Goal: Task Accomplishment & Management: Use online tool/utility

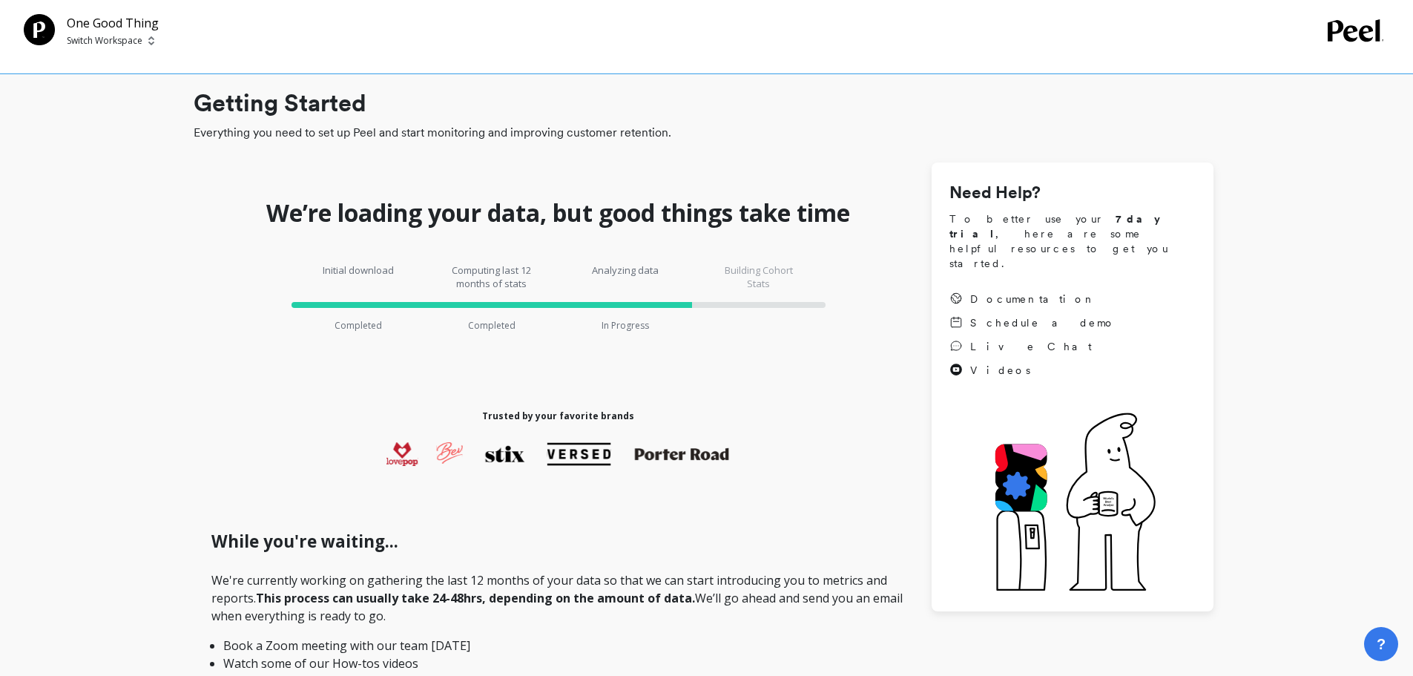
click at [125, 19] on p "One Good Thing" at bounding box center [113, 23] width 92 height 18
click at [119, 36] on p "Switch Workspace" at bounding box center [105, 41] width 76 height 12
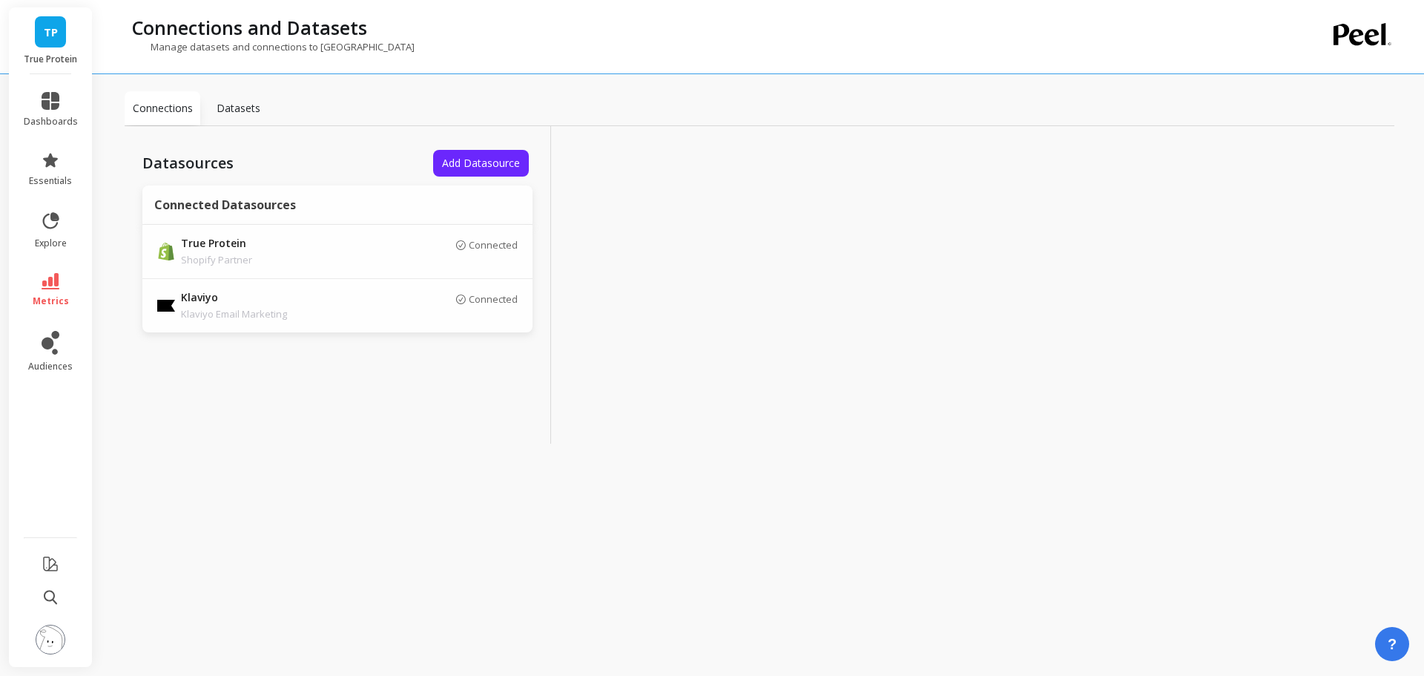
click at [51, 640] on img at bounding box center [51, 640] width 30 height 30
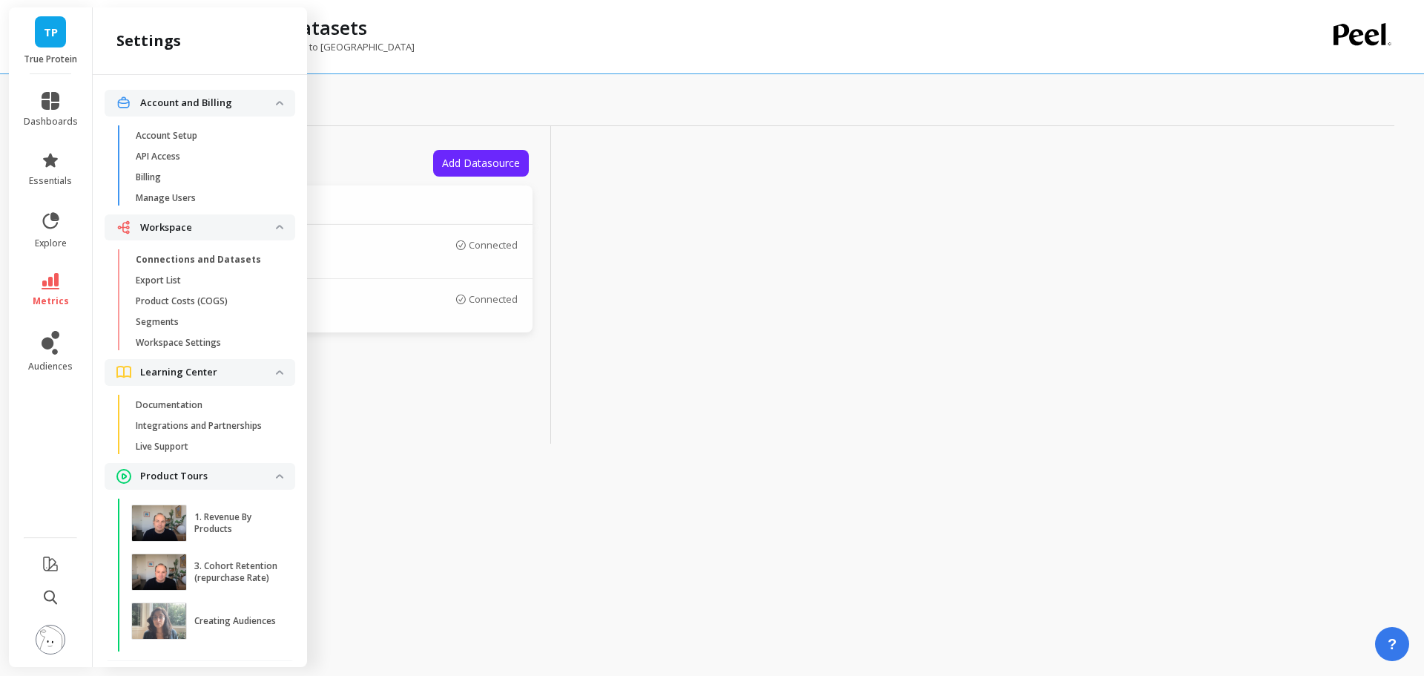
drag, startPoint x: 206, startPoint y: 260, endPoint x: 214, endPoint y: 258, distance: 7.7
click at [207, 260] on p "Connections and Datasets" at bounding box center [198, 260] width 125 height 12
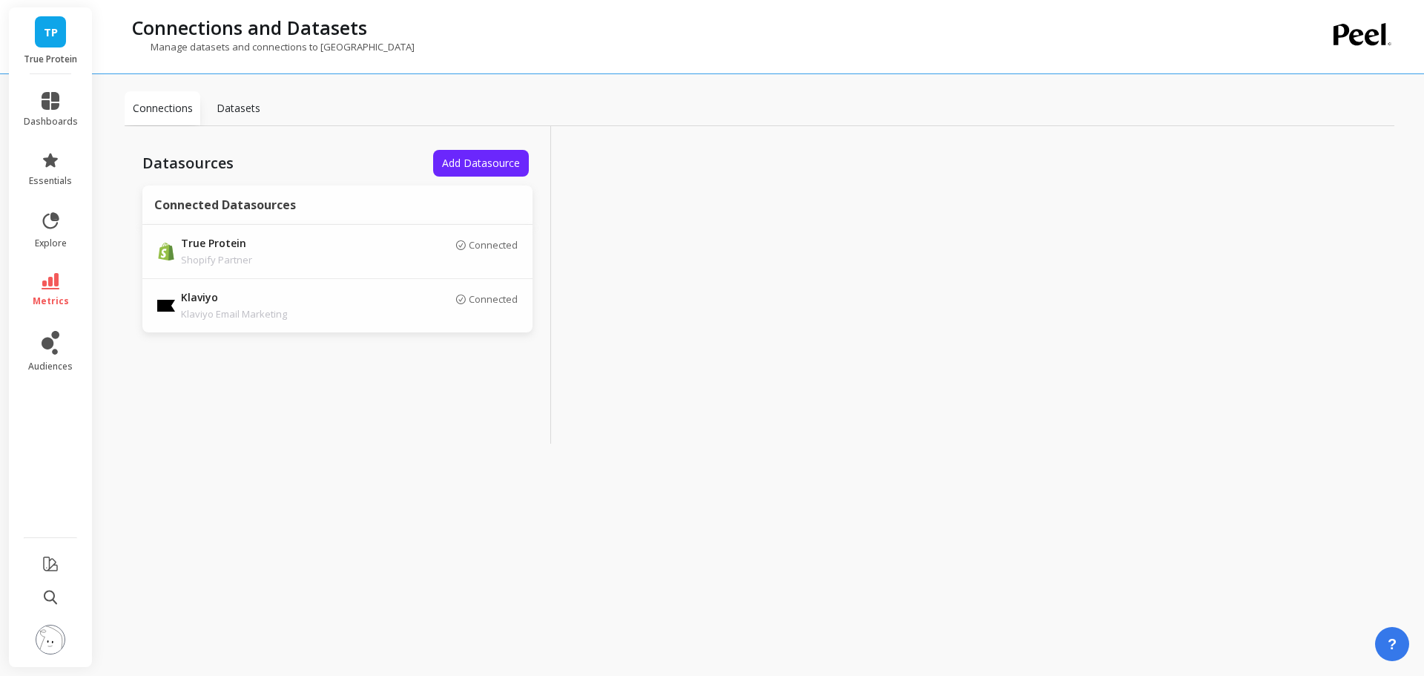
click at [513, 166] on span "Add Datasource" at bounding box center [481, 163] width 78 height 14
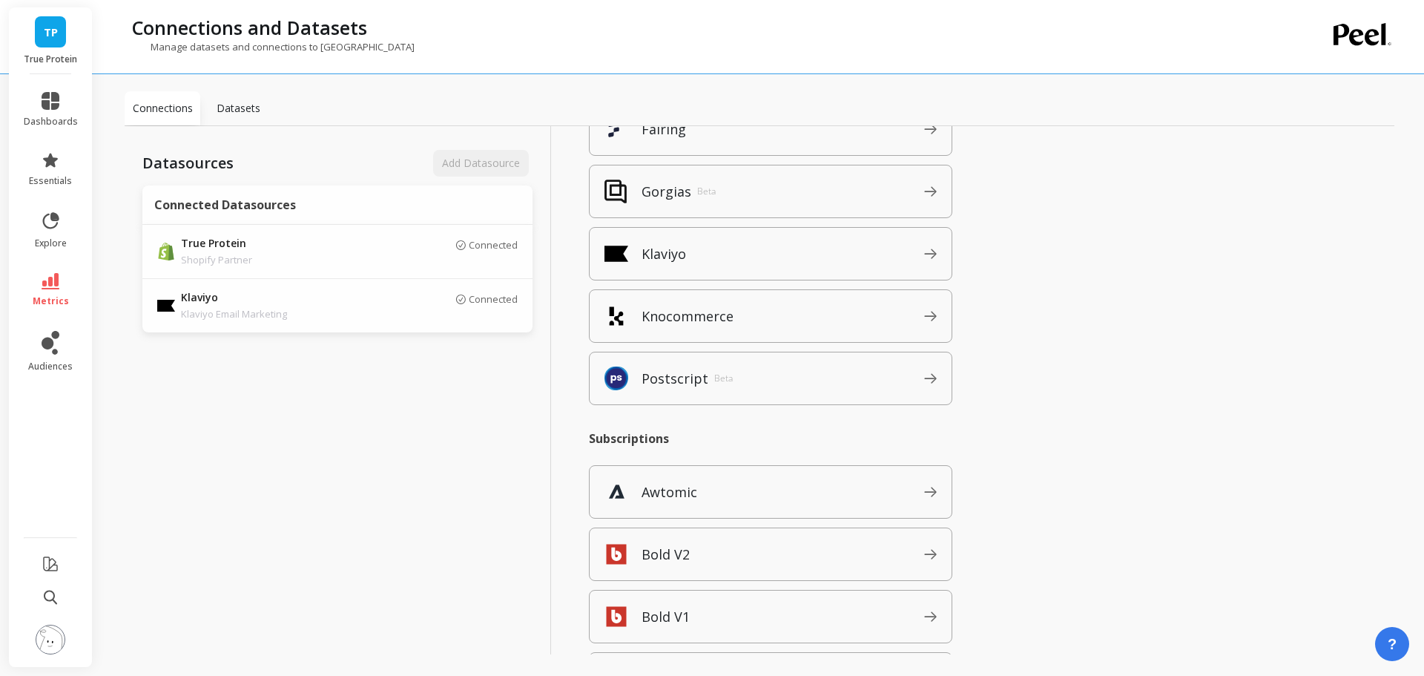
scroll to position [890, 0]
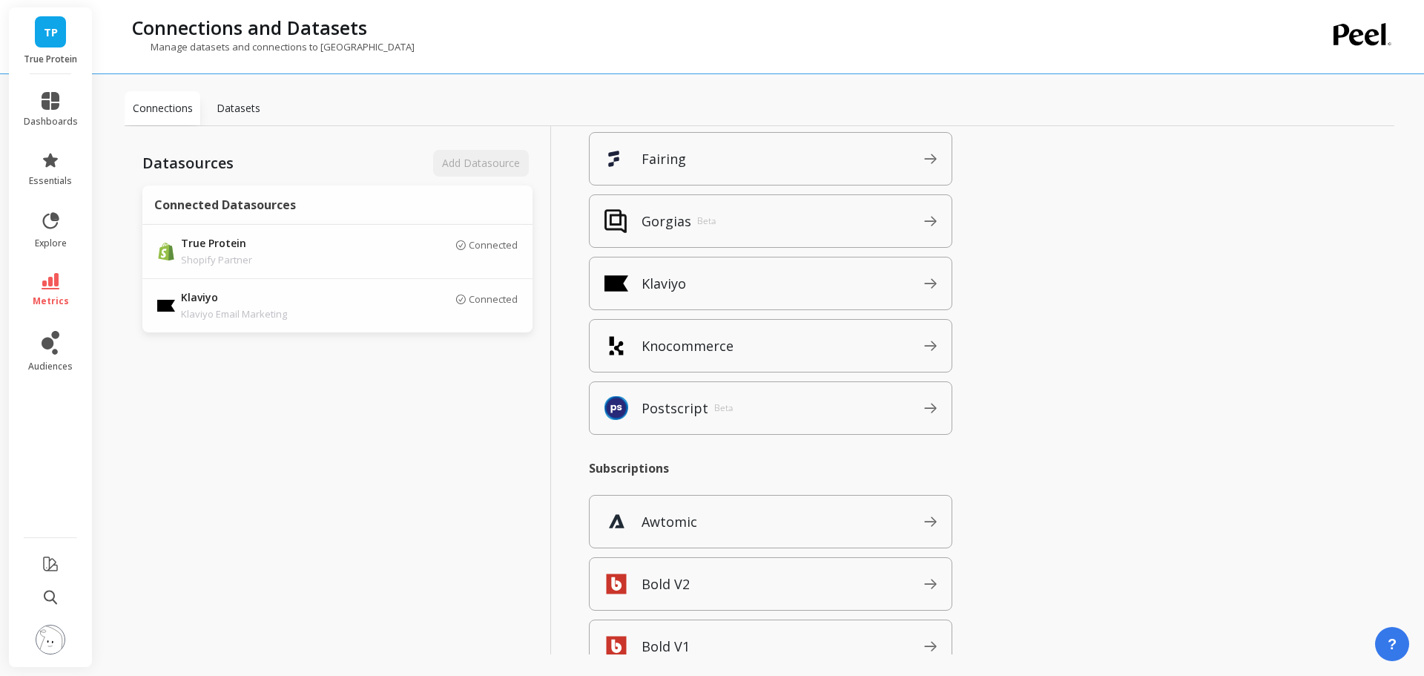
click at [738, 346] on span "Knocommerce" at bounding box center [783, 346] width 283 height 24
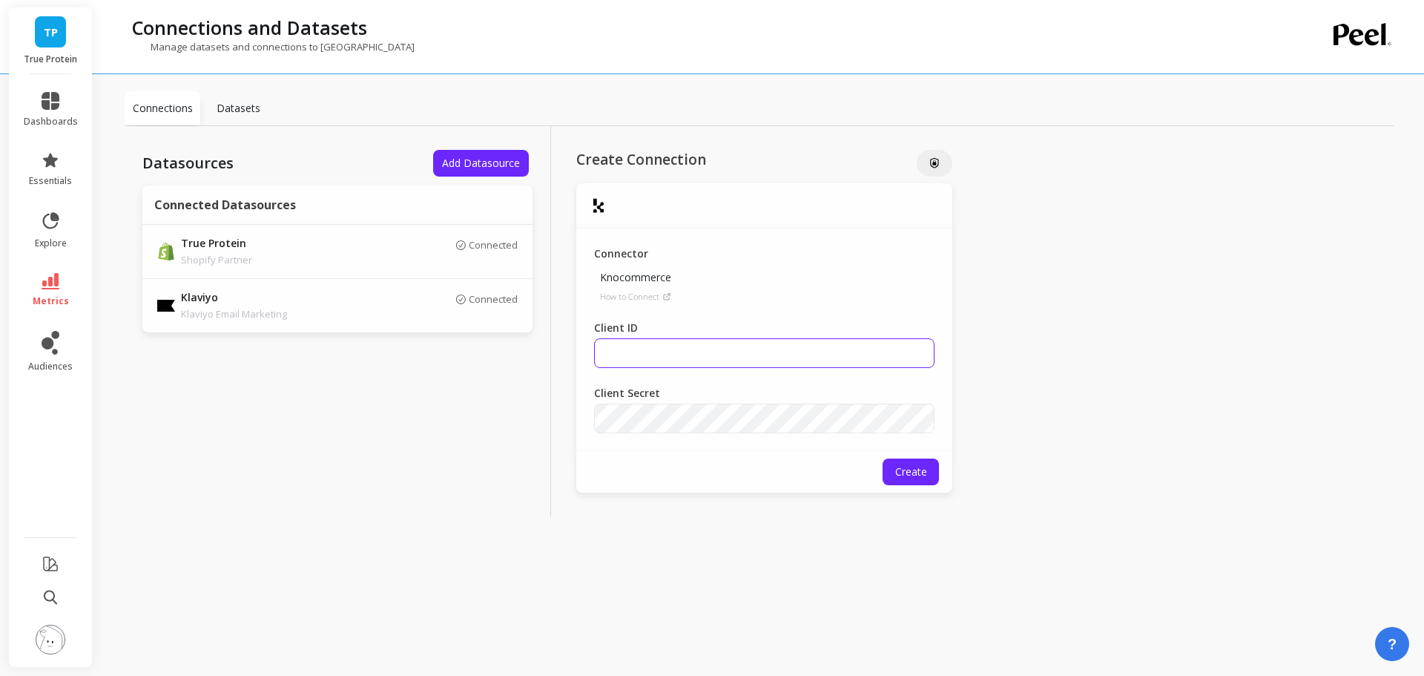
type input "[PERSON_NAME]"
